Goal: Navigation & Orientation: Find specific page/section

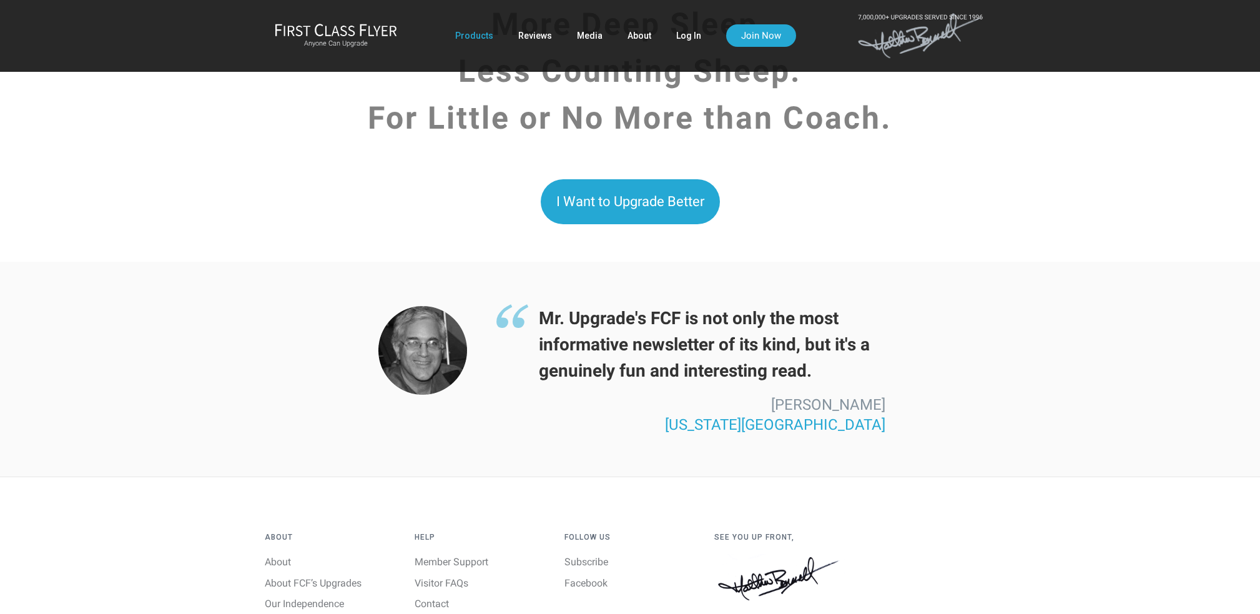
scroll to position [3314, 0]
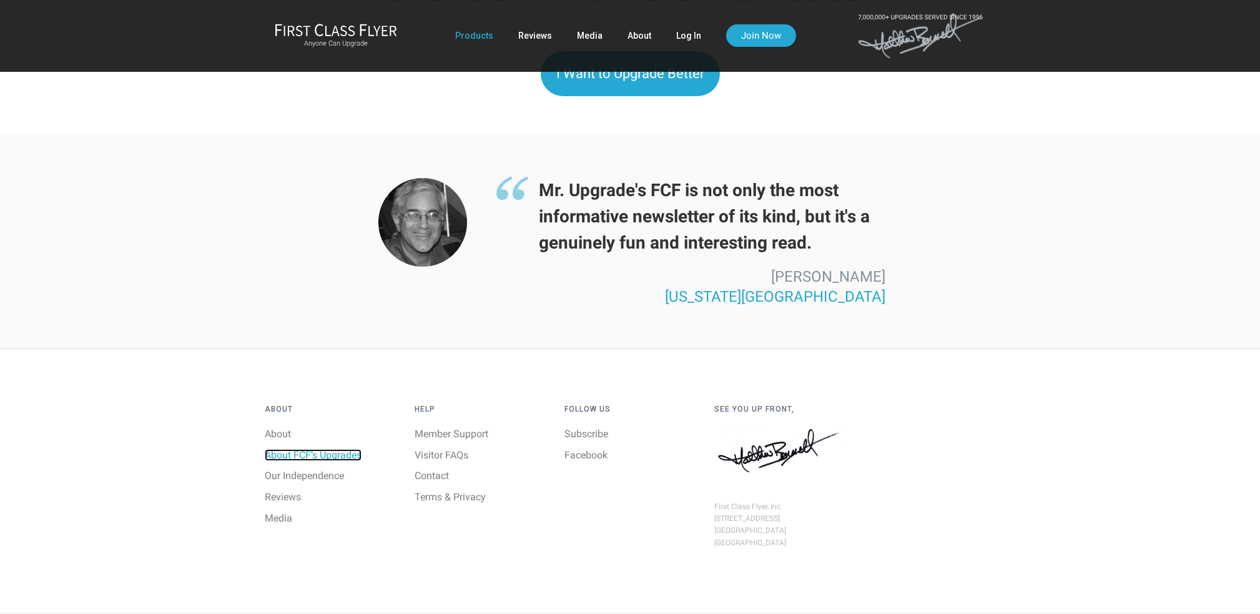
click at [304, 449] on link "About FCF’s Upgrades" at bounding box center [313, 455] width 97 height 12
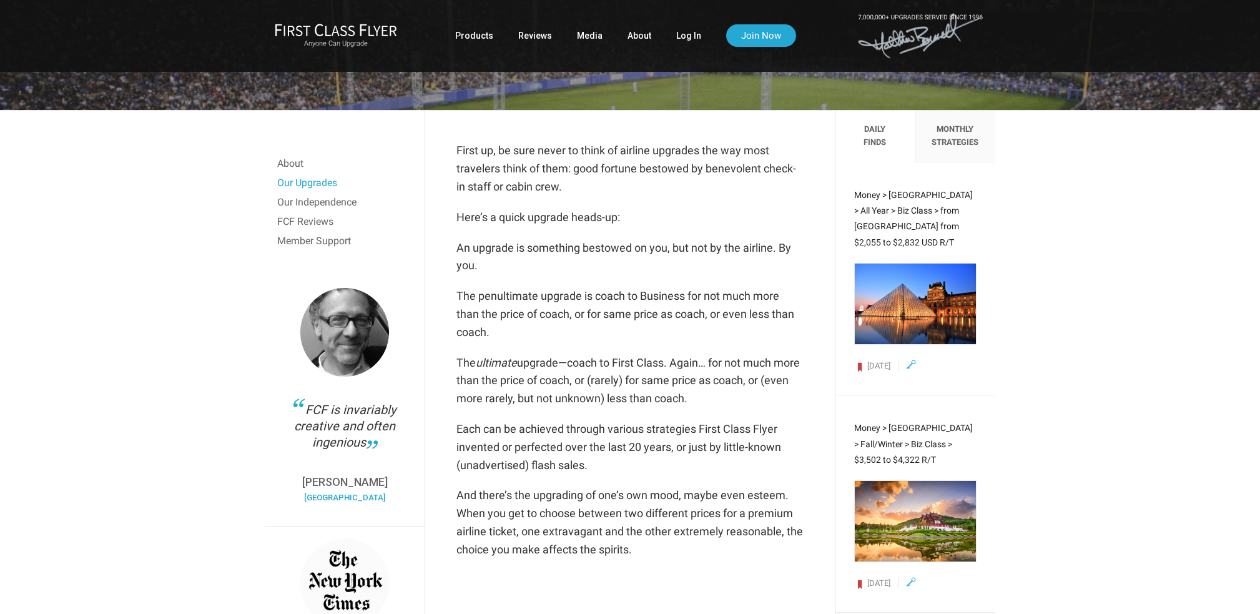
scroll to position [326, 0]
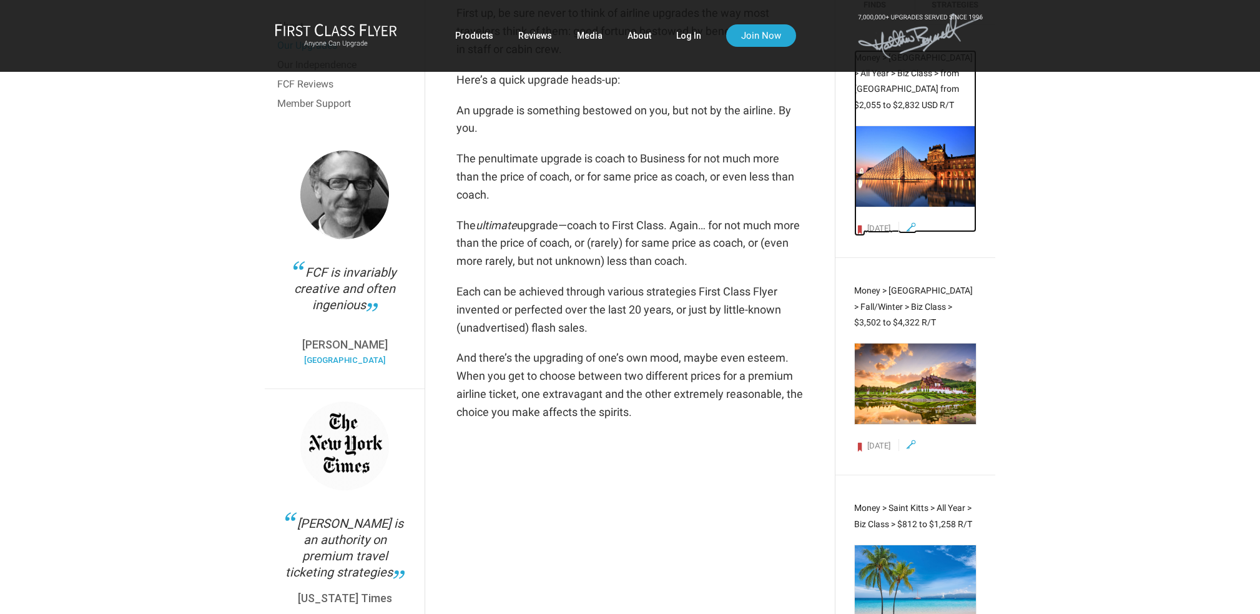
click at [906, 160] on img at bounding box center [915, 166] width 122 height 82
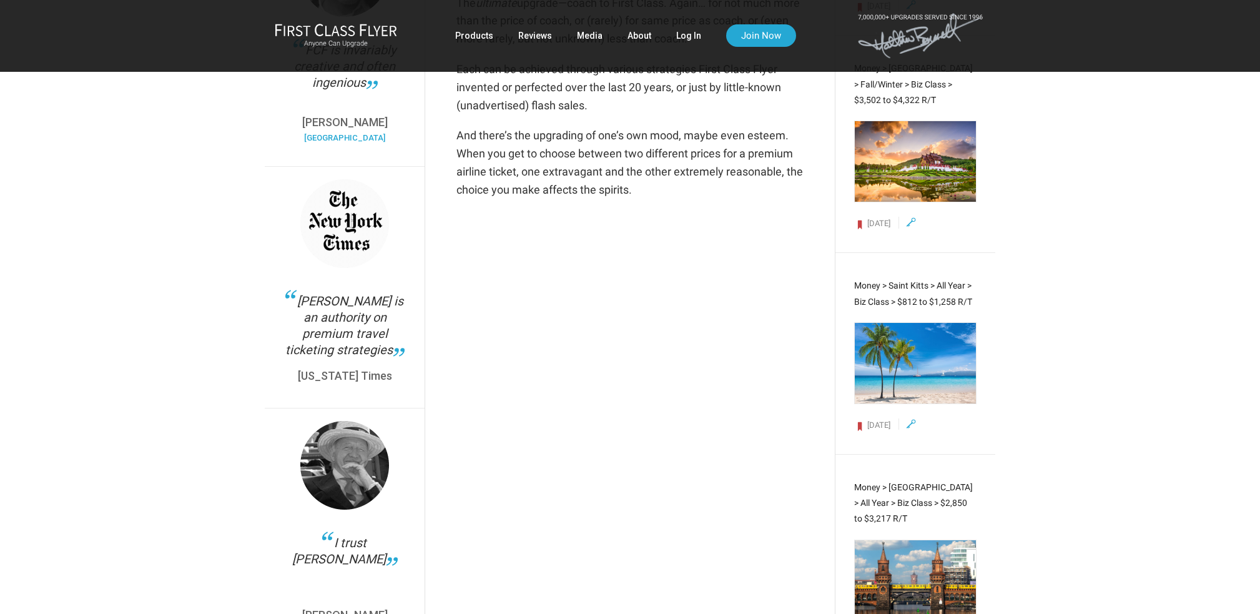
scroll to position [732, 0]
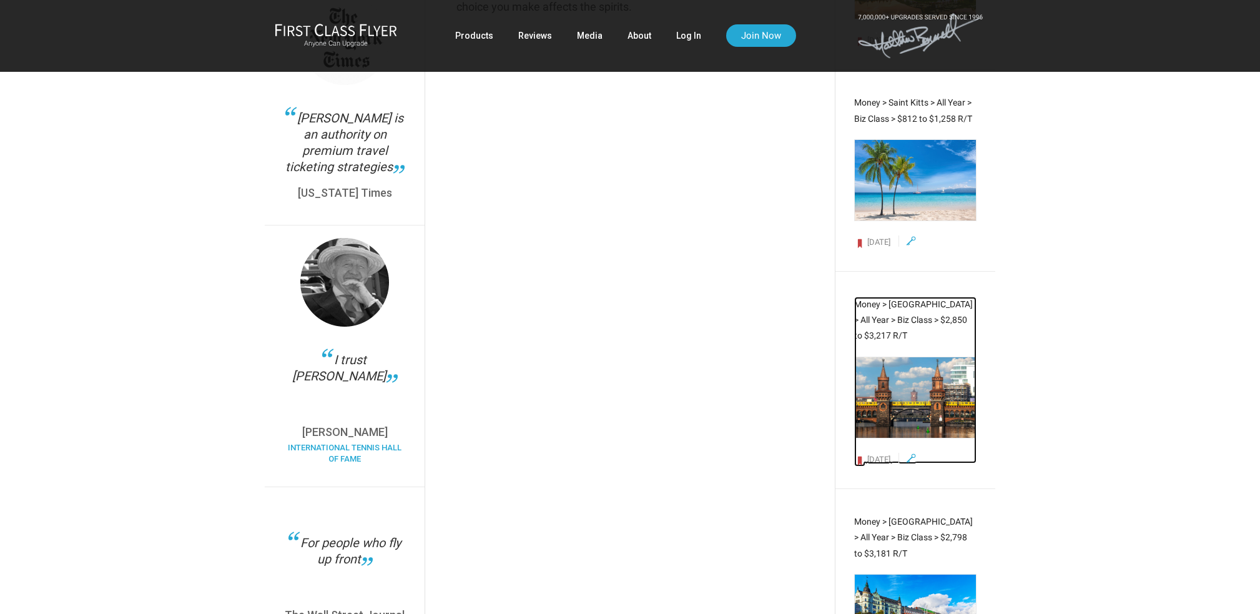
click at [940, 366] on img at bounding box center [915, 397] width 122 height 82
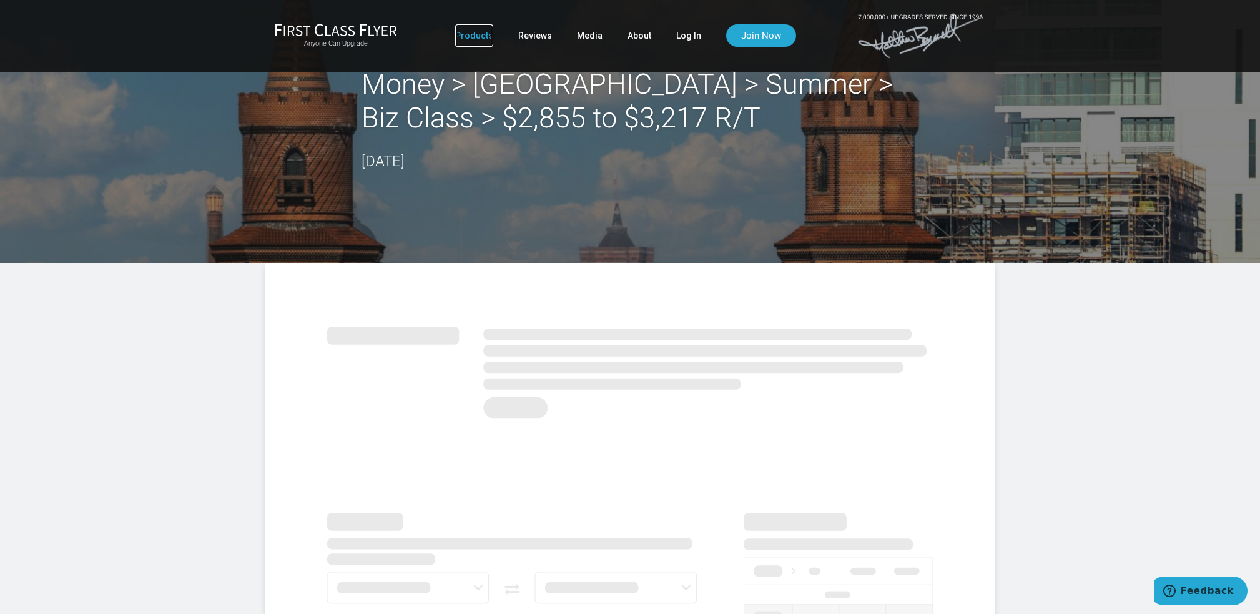
click at [481, 34] on link "Products" at bounding box center [474, 35] width 38 height 22
